Goal: Transaction & Acquisition: Purchase product/service

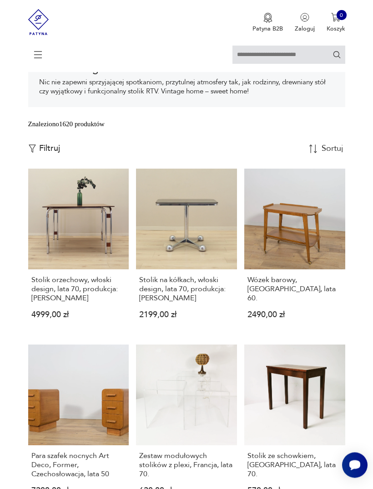
scroll to position [152, 0]
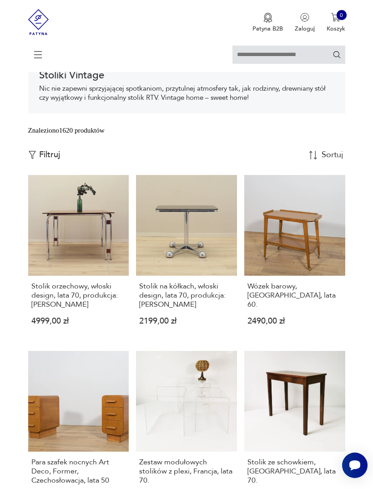
click at [42, 57] on icon at bounding box center [38, 55] width 32 height 32
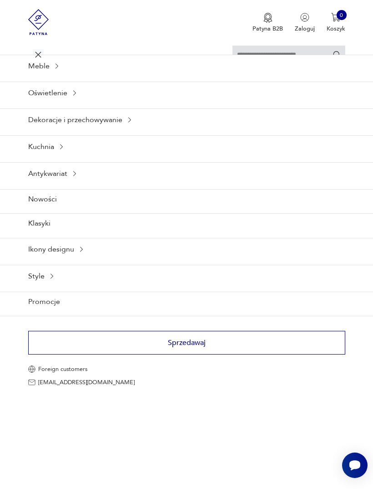
click at [60, 131] on div "Dekoracje i przechowywanie" at bounding box center [186, 119] width 373 height 22
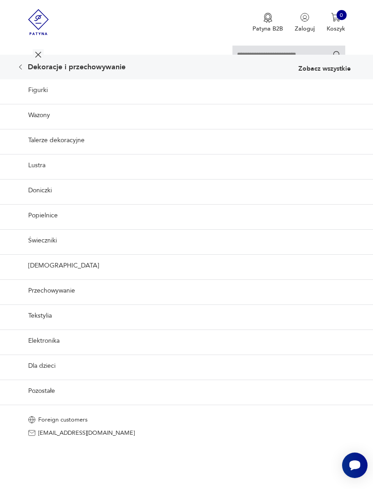
click at [45, 302] on link "Przechowywanie" at bounding box center [186, 290] width 373 height 22
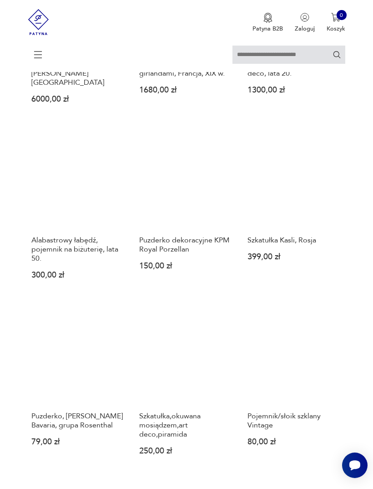
scroll to position [725, 0]
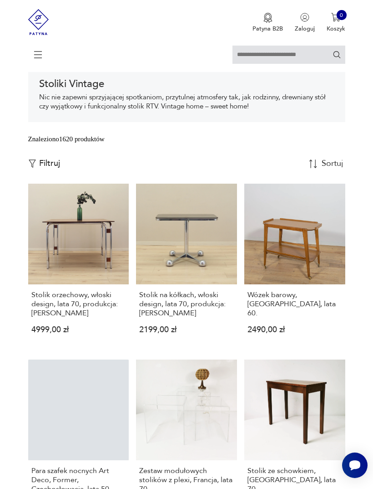
scroll to position [141, 0]
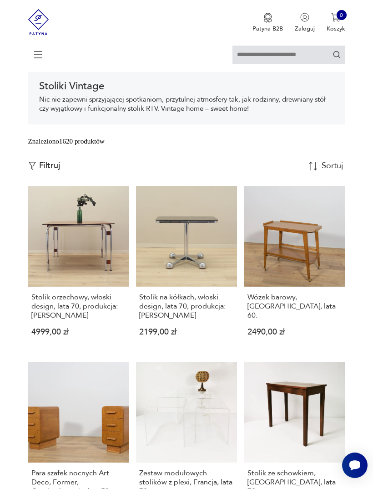
click at [41, 55] on icon at bounding box center [37, 55] width 31 height 0
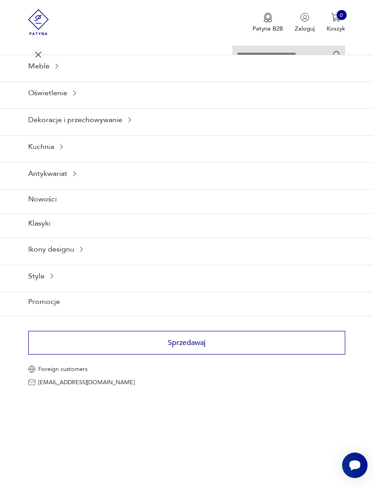
click at [42, 71] on div "Meble" at bounding box center [186, 66] width 373 height 22
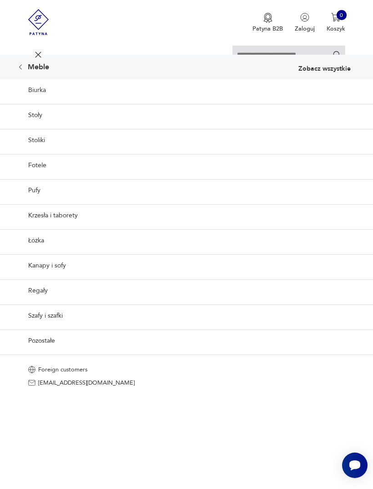
click at [37, 176] on link "Fotele" at bounding box center [186, 165] width 373 height 22
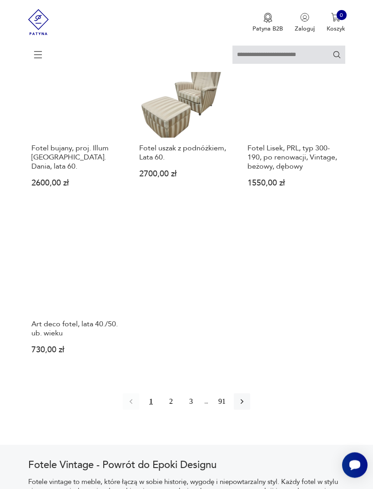
scroll to position [1066, 0]
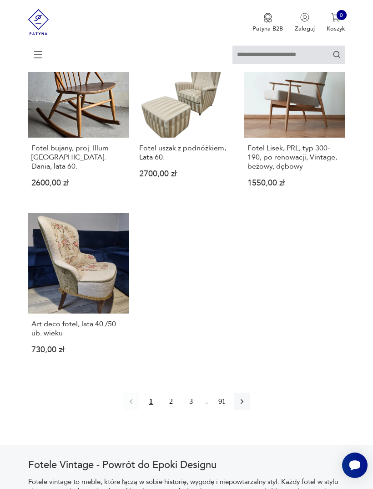
click at [93, 304] on link "Art deco fotel, lata 40./50. ub. wieku 730,00 zł" at bounding box center [78, 290] width 101 height 155
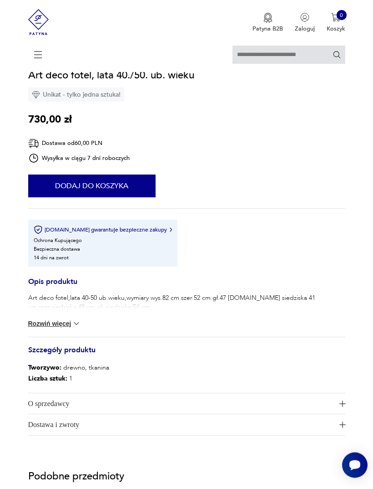
scroll to position [472, 0]
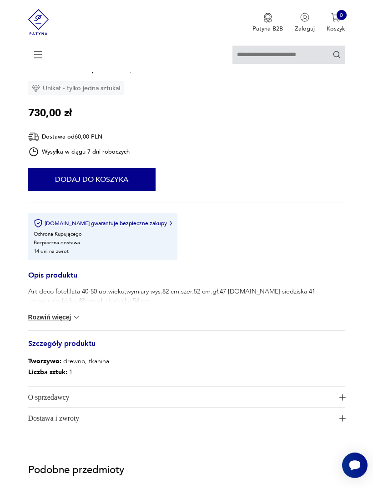
click at [80, 322] on img at bounding box center [76, 316] width 9 height 9
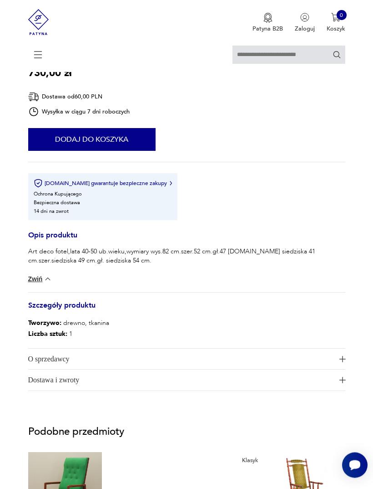
scroll to position [512, 0]
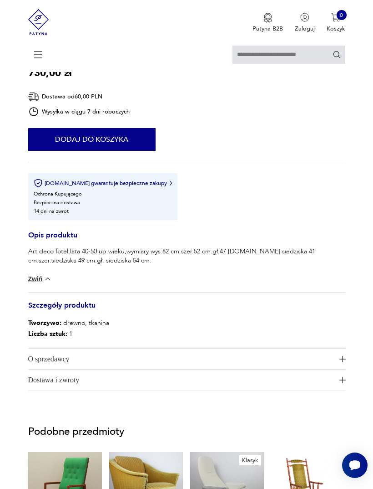
click at [333, 369] on span "O sprzedawcy" at bounding box center [181, 358] width 307 height 21
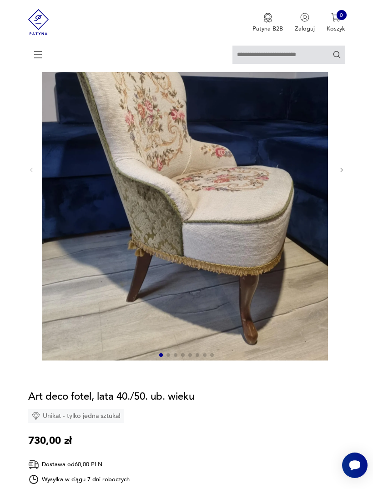
scroll to position [142, 0]
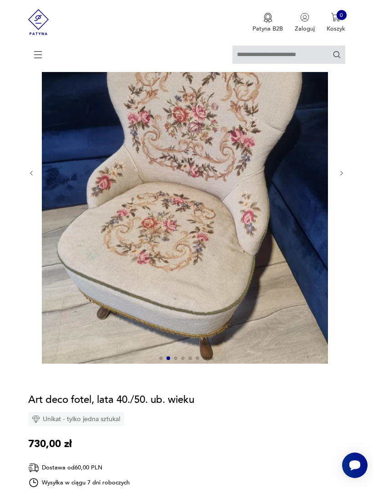
click at [339, 177] on icon "button" at bounding box center [342, 173] width 7 height 7
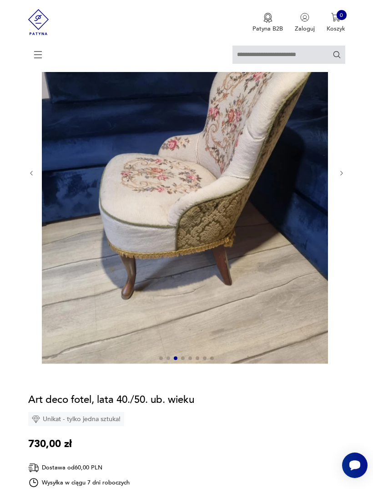
click at [341, 177] on icon "button" at bounding box center [342, 173] width 7 height 7
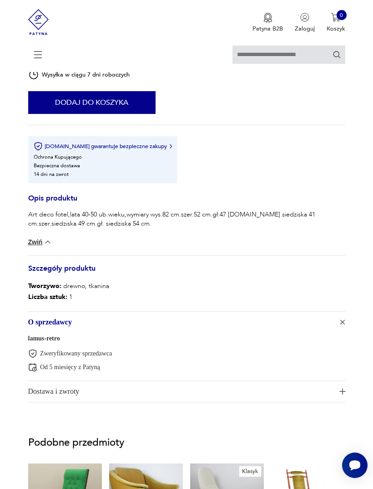
scroll to position [591, 0]
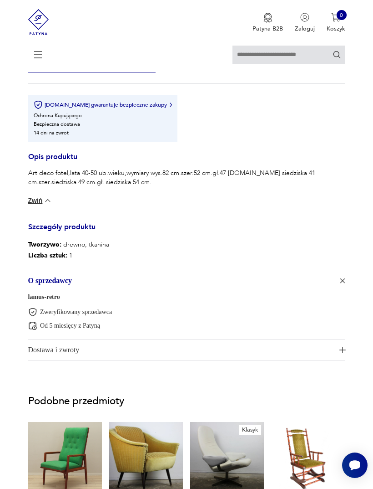
click at [53, 300] on link "lamus-retro" at bounding box center [44, 296] width 32 height 7
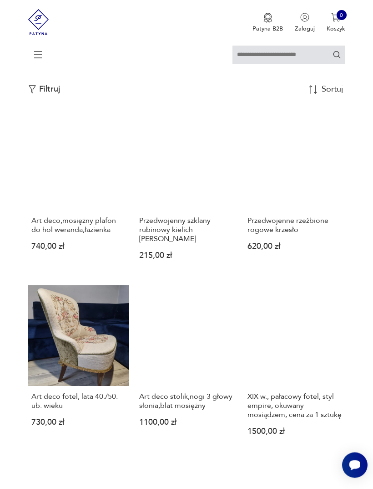
scroll to position [369, 0]
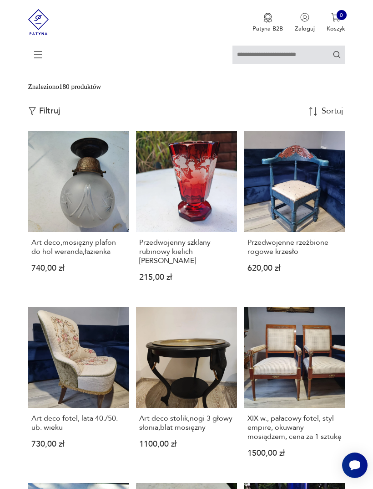
click at [320, 214] on link "Przedwojenne rzeźbione rogowe krzesło 620,00 zł" at bounding box center [295, 213] width 101 height 164
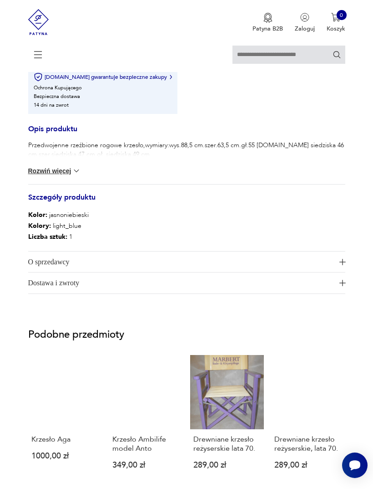
scroll to position [665, 0]
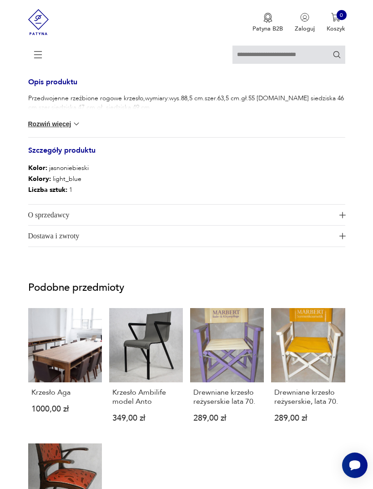
click at [342, 218] on img "button" at bounding box center [343, 215] width 6 height 6
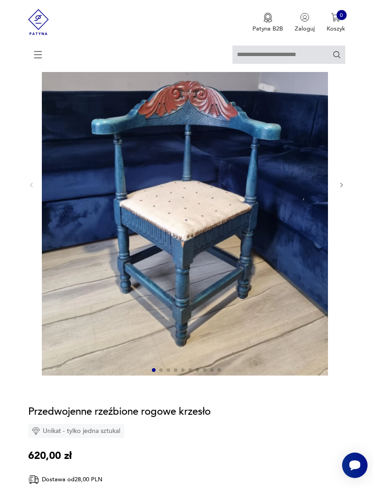
scroll to position [129, 0]
